Goal: Transaction & Acquisition: Purchase product/service

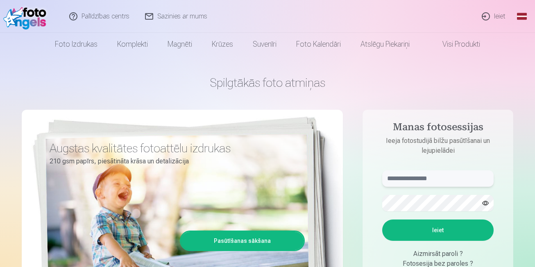
click at [440, 177] on input "text" at bounding box center [437, 178] width 111 height 16
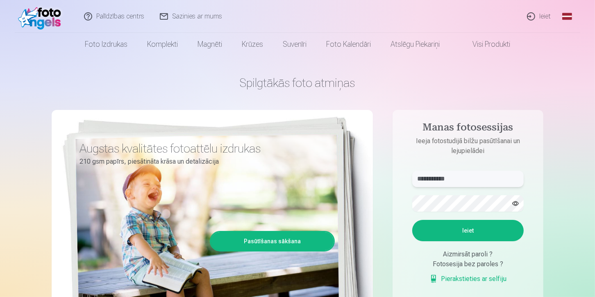
type input "**********"
click at [484, 229] on button "Ieiet" at bounding box center [467, 230] width 111 height 21
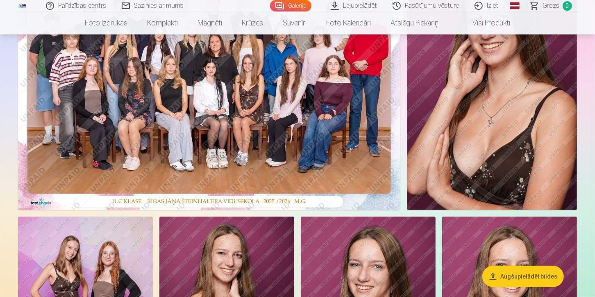
scroll to position [136, 0]
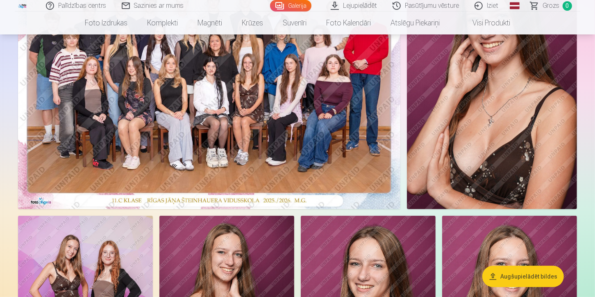
click at [313, 125] on img at bounding box center [209, 81] width 382 height 255
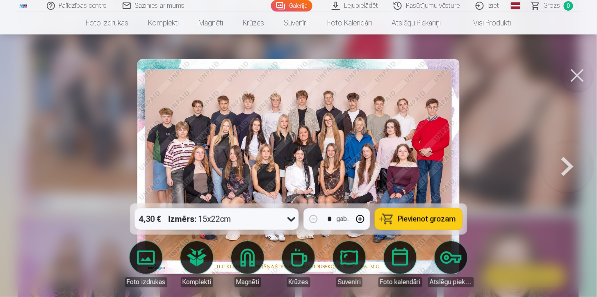
click at [291, 218] on icon at bounding box center [291, 218] width 13 height 13
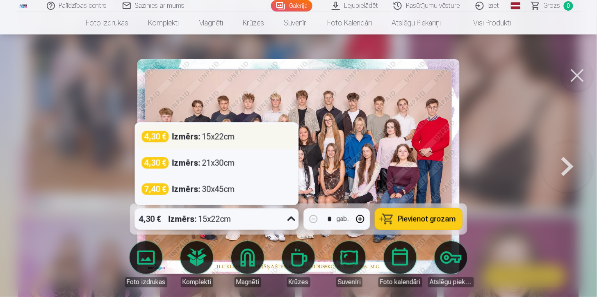
click at [268, 137] on div "4,30 € Izmērs : 15x22cm" at bounding box center [217, 136] width 150 height 11
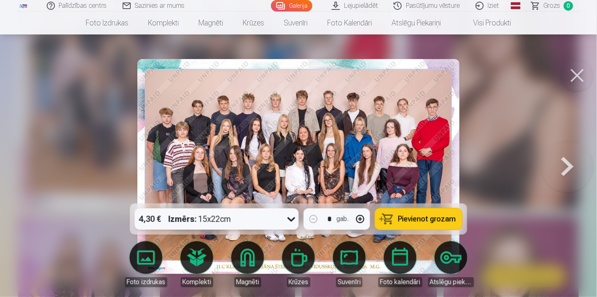
click at [292, 216] on icon at bounding box center [291, 218] width 13 height 13
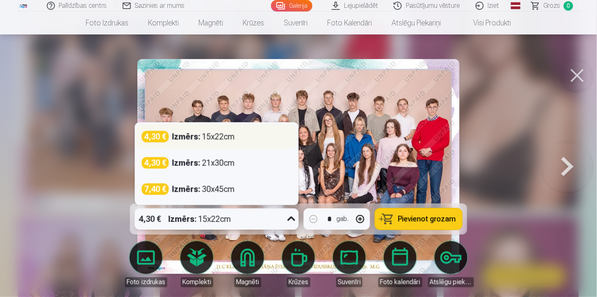
click at [215, 137] on div "Izmērs : 15x22cm" at bounding box center [203, 136] width 63 height 11
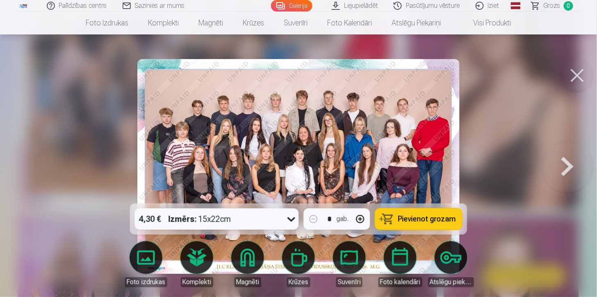
click at [395, 220] on button "Pievienot grozam" at bounding box center [418, 218] width 87 height 21
click at [574, 80] on button at bounding box center [577, 75] width 33 height 33
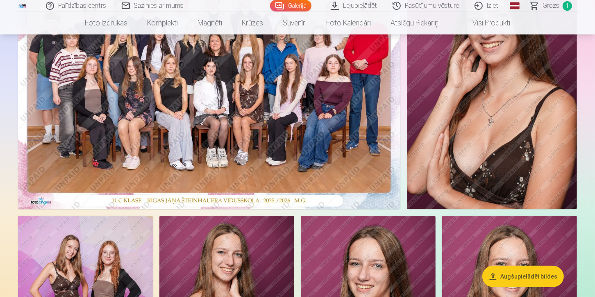
click at [516, 98] on img at bounding box center [492, 81] width 170 height 255
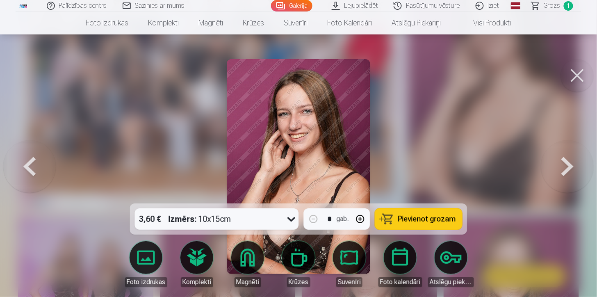
click at [573, 78] on button at bounding box center [577, 75] width 33 height 33
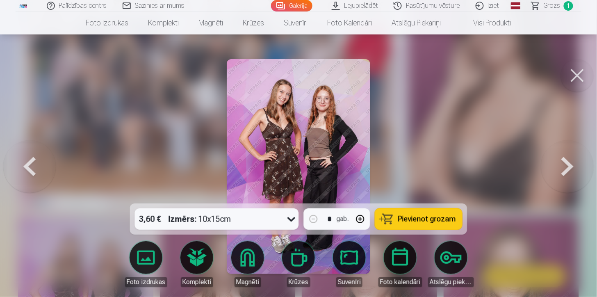
click at [427, 216] on span "Pievienot grozam" at bounding box center [427, 218] width 58 height 7
click at [562, 164] on button at bounding box center [567, 166] width 52 height 57
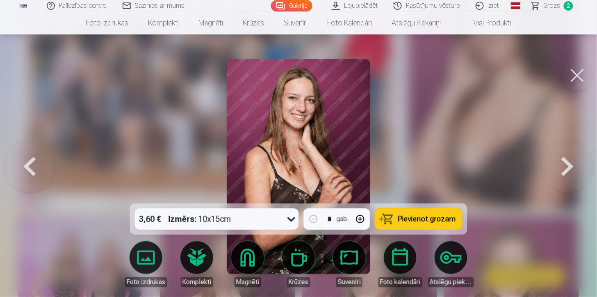
click at [562, 164] on button at bounding box center [567, 166] width 52 height 57
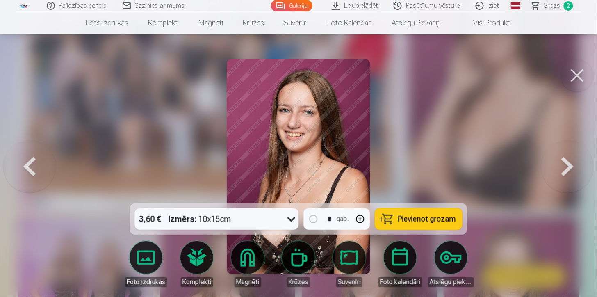
click at [562, 164] on button at bounding box center [567, 166] width 52 height 57
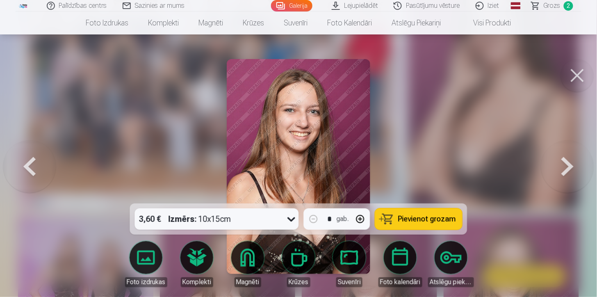
click at [562, 164] on button at bounding box center [567, 166] width 52 height 57
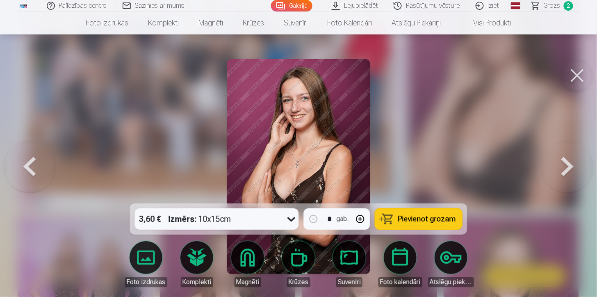
click at [562, 164] on button at bounding box center [567, 166] width 52 height 57
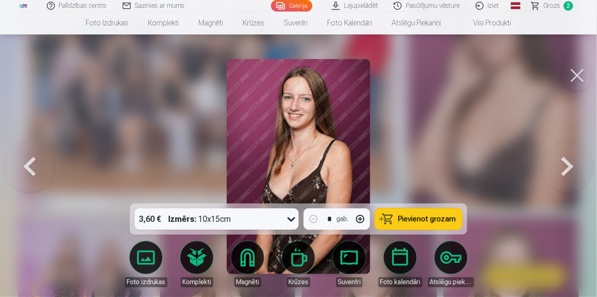
click at [562, 164] on button at bounding box center [567, 166] width 52 height 57
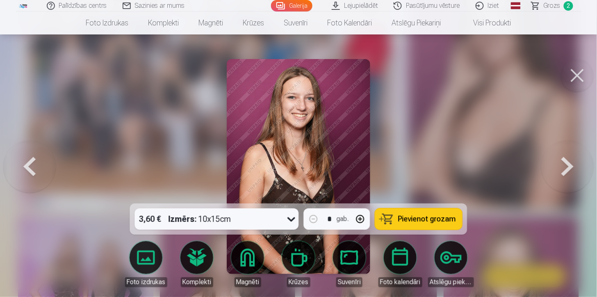
click at [562, 164] on button at bounding box center [567, 166] width 52 height 57
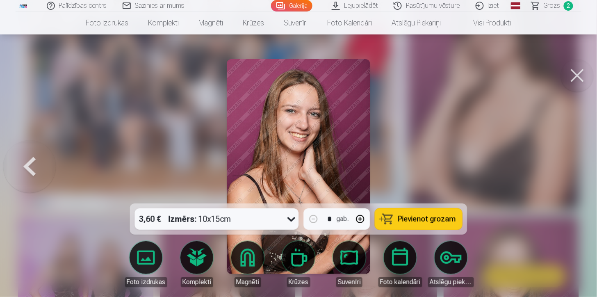
click at [419, 220] on span "Pievienot grozam" at bounding box center [427, 218] width 58 height 7
click at [575, 74] on button at bounding box center [577, 75] width 33 height 33
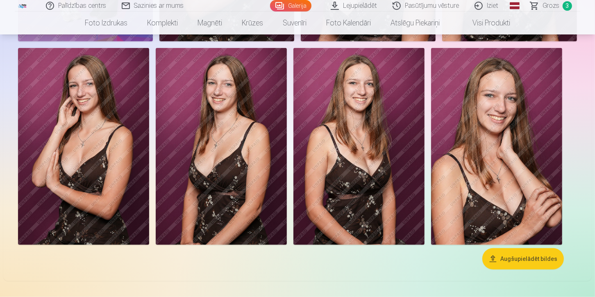
scroll to position [528, 0]
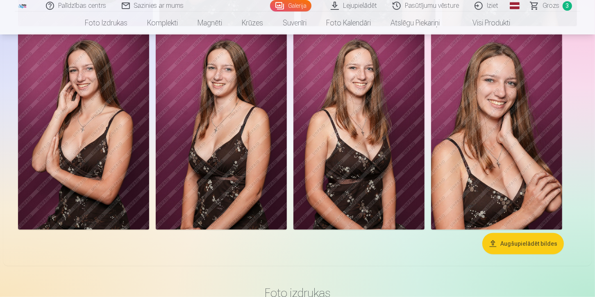
click at [546, 247] on button "Augšupielādēt bildes" at bounding box center [523, 243] width 82 height 21
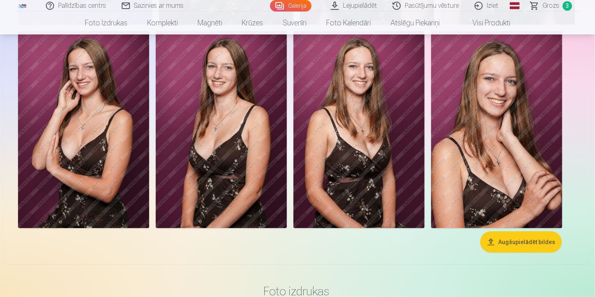
scroll to position [529, 0]
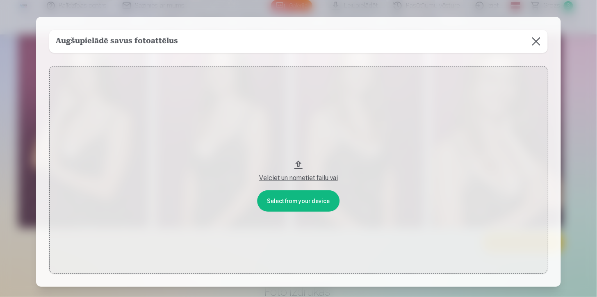
click at [535, 43] on button at bounding box center [536, 41] width 23 height 23
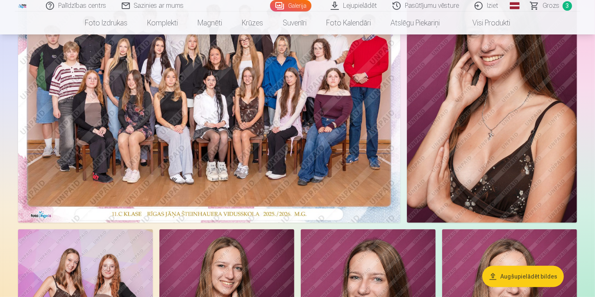
scroll to position [122, 0]
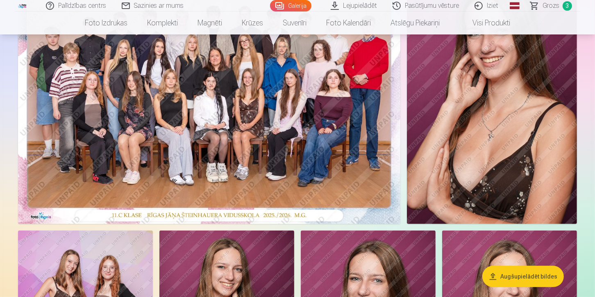
click at [558, 2] on span "Grozs" at bounding box center [551, 6] width 17 height 10
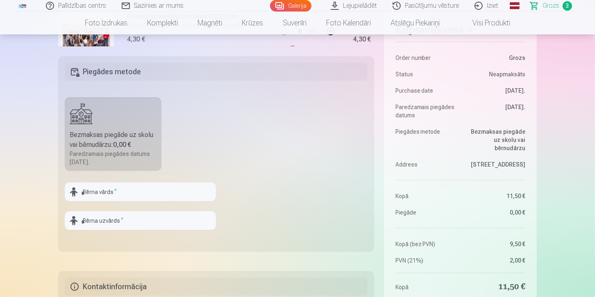
scroll to position [212, 0]
click at [177, 194] on input "text" at bounding box center [140, 191] width 151 height 19
type input "******"
click at [166, 222] on input "text" at bounding box center [140, 220] width 151 height 19
click at [173, 220] on input "******" at bounding box center [140, 220] width 151 height 19
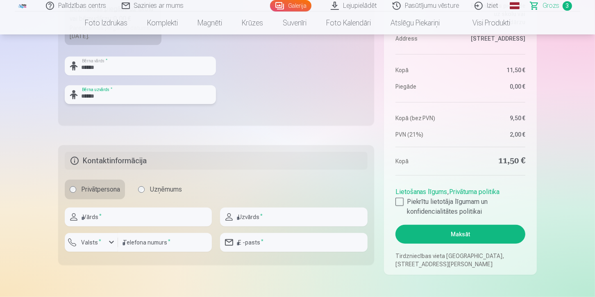
scroll to position [343, 0]
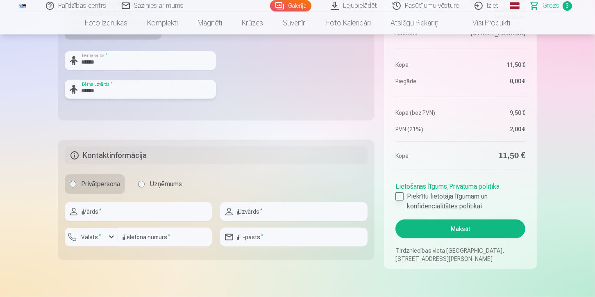
type input "******"
click at [396, 199] on div at bounding box center [399, 196] width 8 height 8
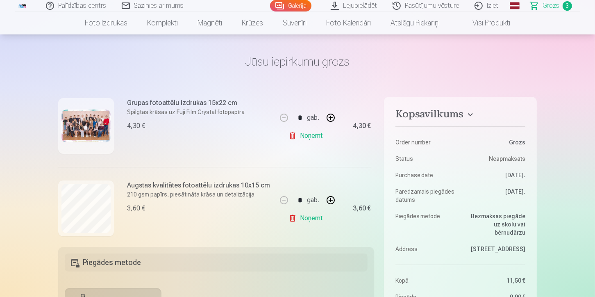
scroll to position [140, 0]
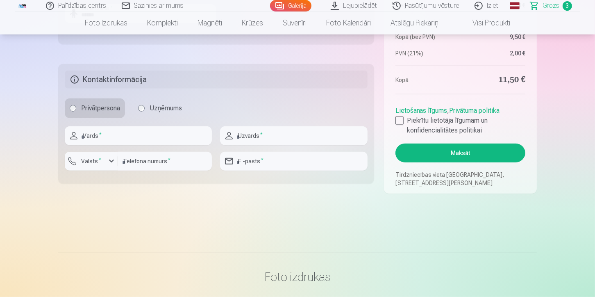
scroll to position [428, 0]
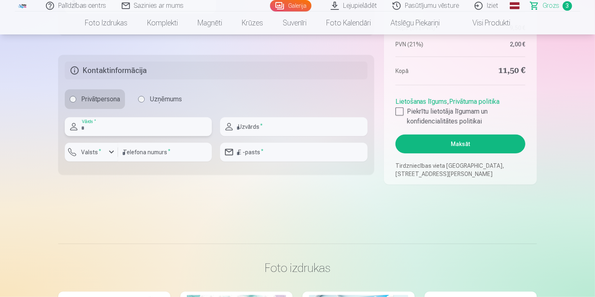
click at [137, 119] on input "text" at bounding box center [138, 126] width 147 height 19
type input "*****"
click at [264, 128] on input "text" at bounding box center [293, 126] width 147 height 19
type input "******"
click at [182, 153] on input "number" at bounding box center [165, 152] width 94 height 19
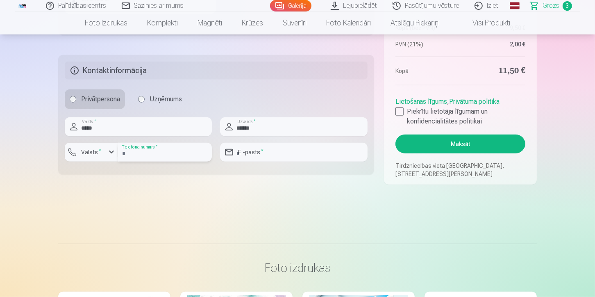
type input "********"
click at [273, 153] on input "email" at bounding box center [293, 152] width 147 height 19
type input "**********"
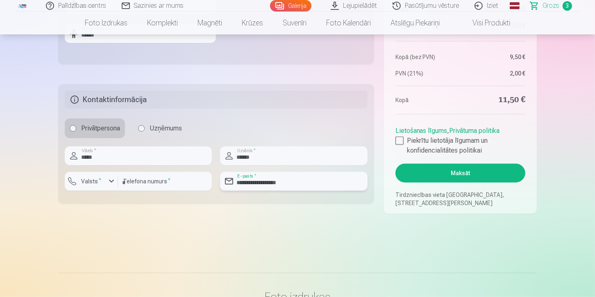
scroll to position [407, 0]
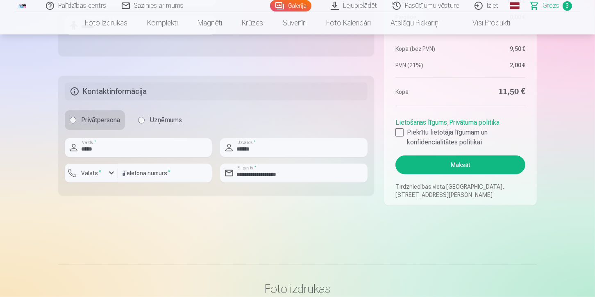
click at [462, 165] on button "Maksāt" at bounding box center [460, 164] width 130 height 19
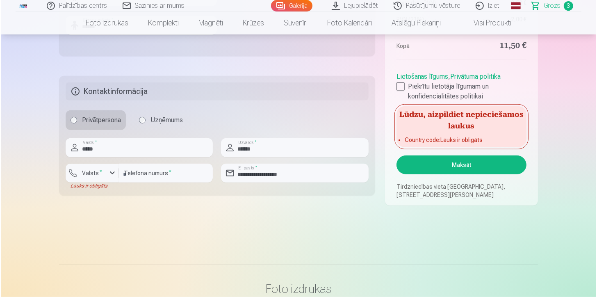
scroll to position [422, 0]
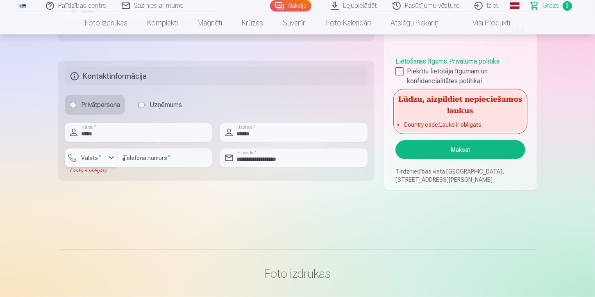
click at [111, 160] on div "button" at bounding box center [112, 158] width 10 height 10
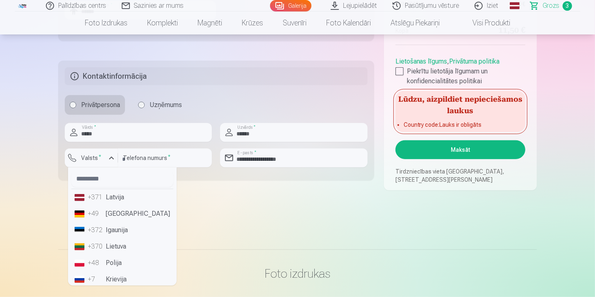
click at [117, 201] on li "+371 Latvija" at bounding box center [122, 197] width 102 height 16
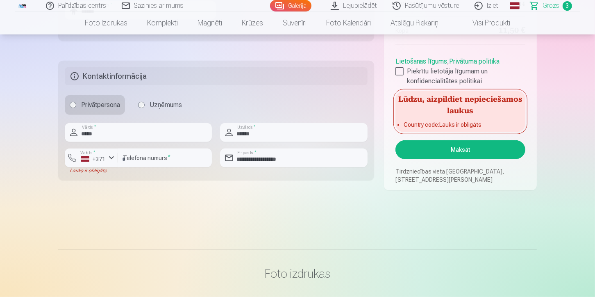
click at [465, 150] on button "Maksāt" at bounding box center [460, 149] width 130 height 19
